Goal: Check status: Check status

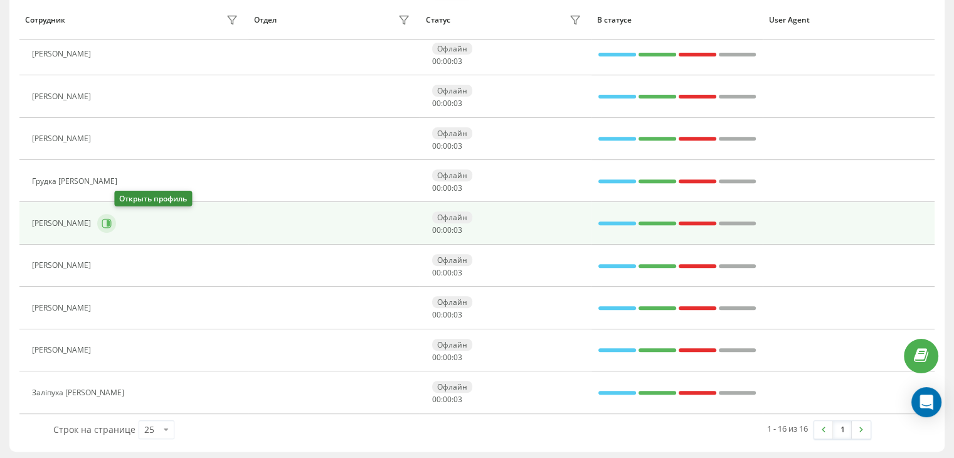
drag, startPoint x: 0, startPoint y: 0, endPoint x: 130, endPoint y: 216, distance: 252.3
click at [116, 216] on button at bounding box center [106, 223] width 19 height 19
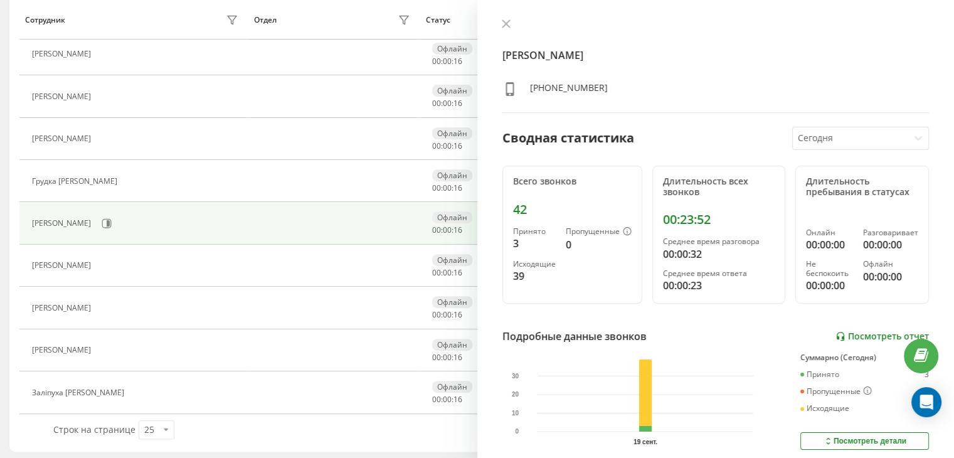
click at [846, 335] on link "Посмотреть отчет" at bounding box center [881, 336] width 93 height 11
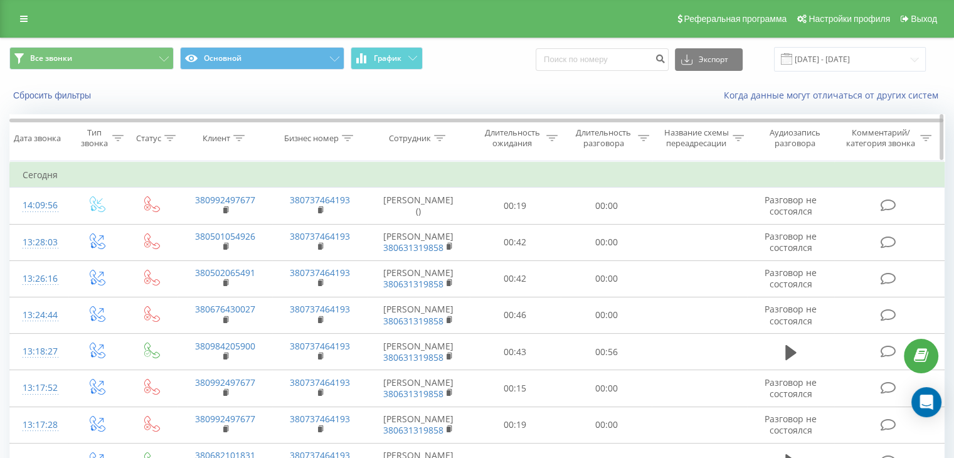
click at [642, 137] on icon at bounding box center [643, 138] width 11 height 6
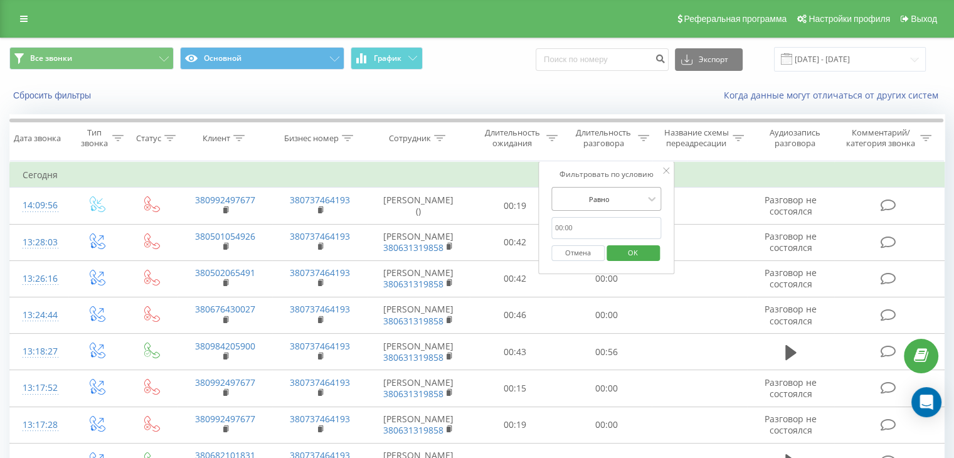
click at [616, 201] on div at bounding box center [599, 199] width 89 height 12
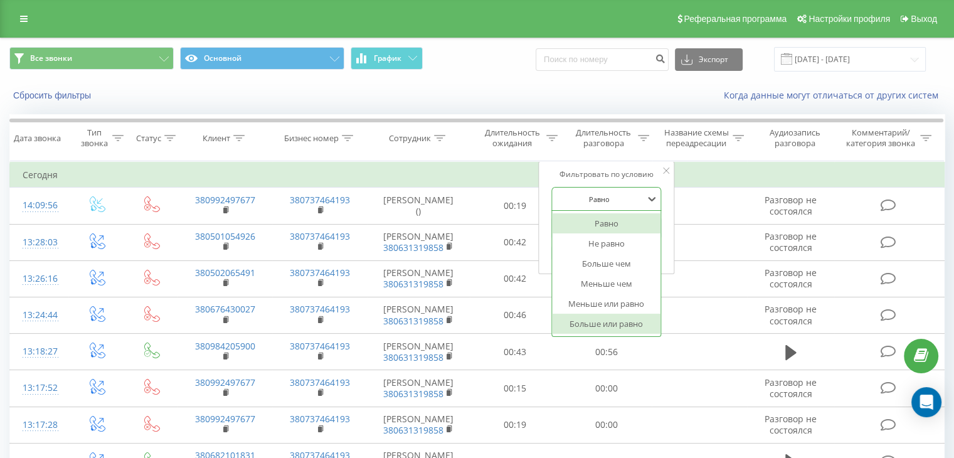
click at [609, 323] on div "Больше или равно" at bounding box center [606, 324] width 109 height 20
